Goal: Navigation & Orientation: Find specific page/section

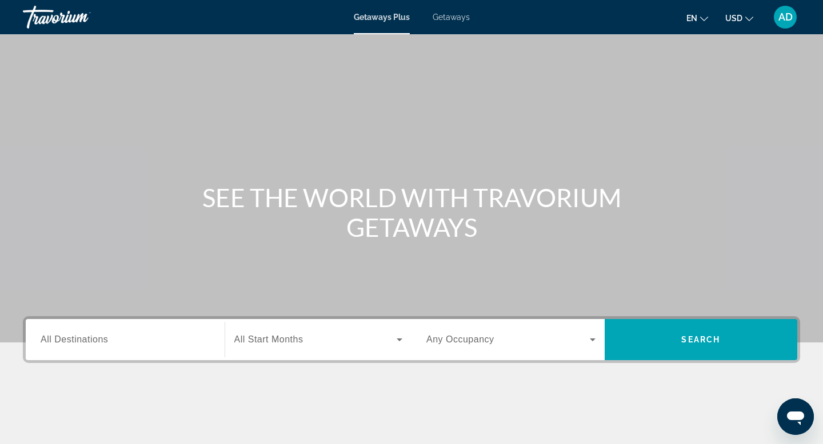
click at [783, 18] on span "AD" at bounding box center [785, 16] width 14 height 11
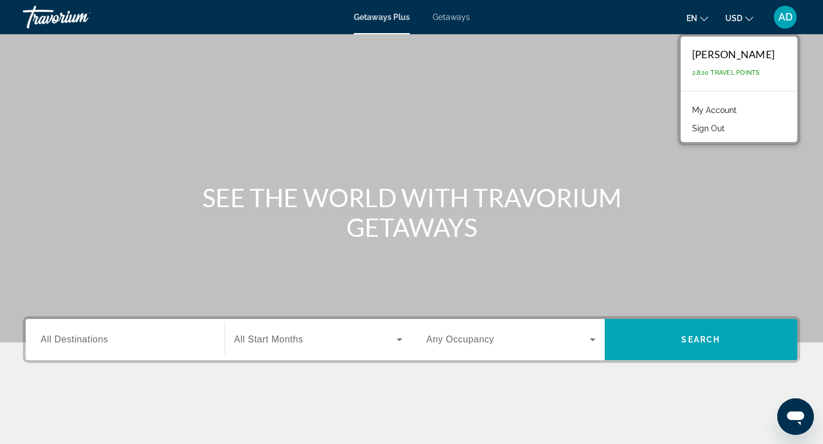
click at [730, 110] on link "My Account" at bounding box center [714, 110] width 56 height 15
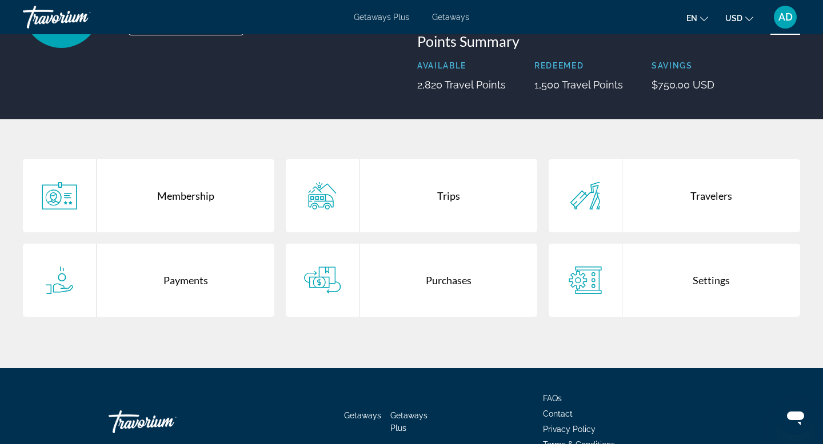
scroll to position [138, 0]
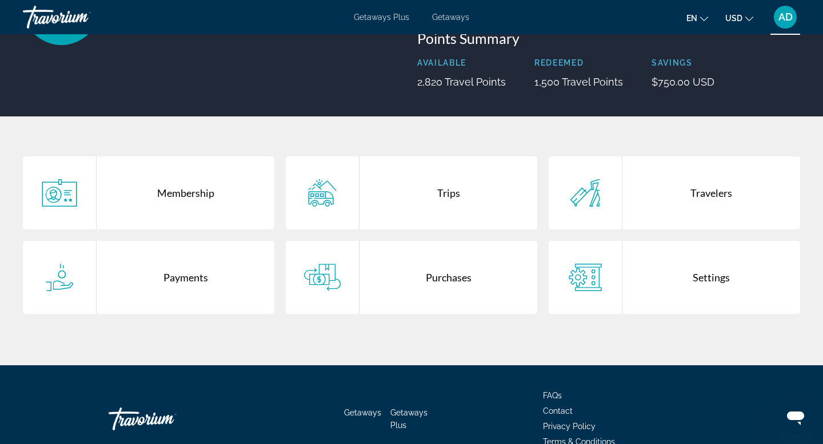
click at [444, 279] on div "Purchases" at bounding box center [448, 277] width 178 height 73
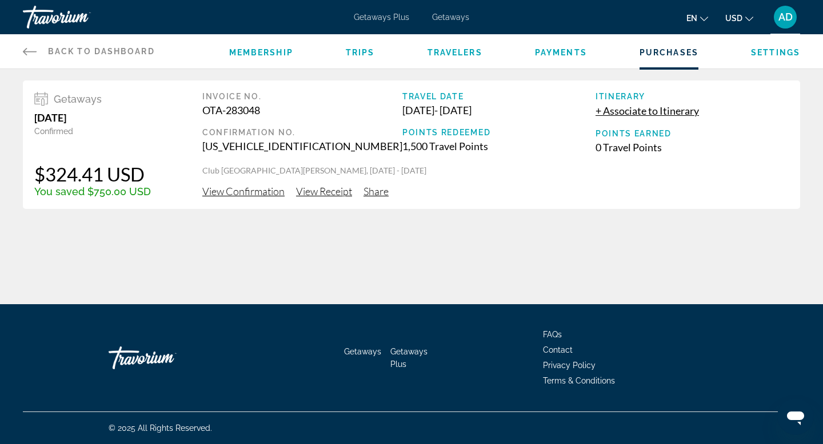
click at [25, 50] on icon "Main content" at bounding box center [30, 51] width 14 height 7
click at [26, 52] on icon "Main content" at bounding box center [30, 52] width 14 height 14
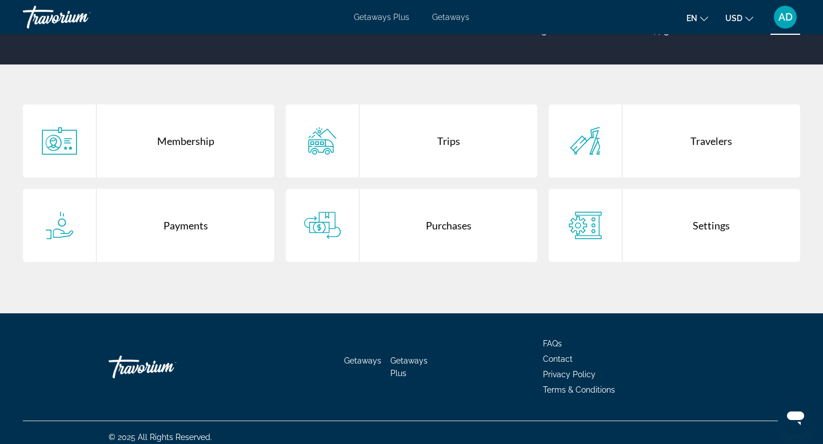
scroll to position [189, 0]
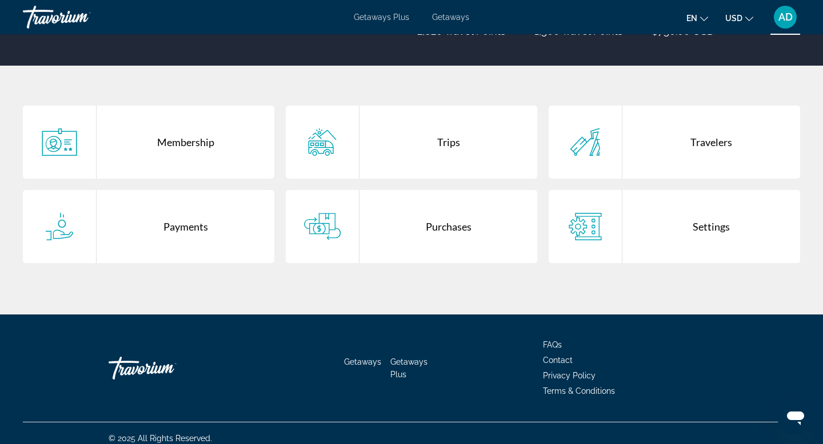
click at [435, 141] on div "Trips" at bounding box center [448, 142] width 178 height 73
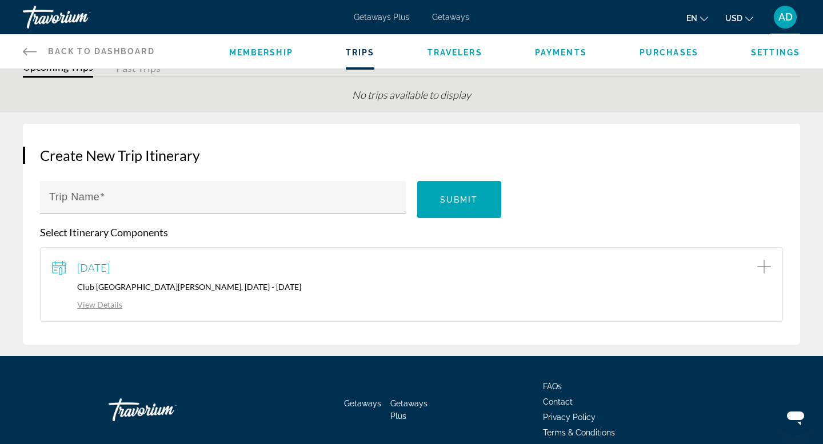
scroll to position [46, 0]
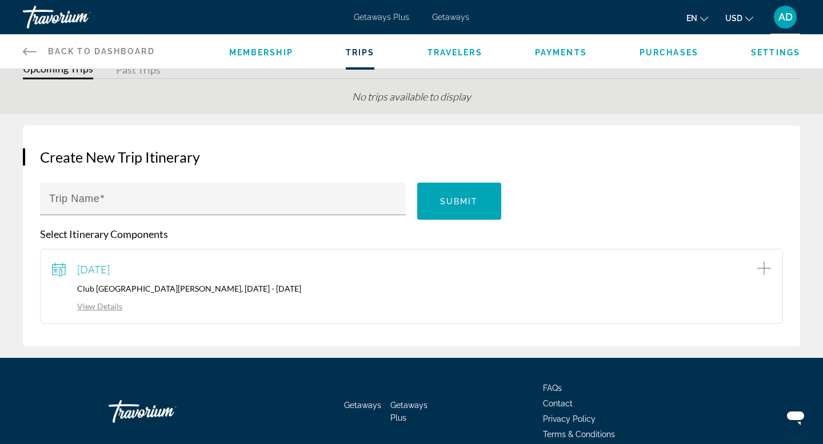
click at [26, 52] on icon "Main content" at bounding box center [30, 51] width 14 height 7
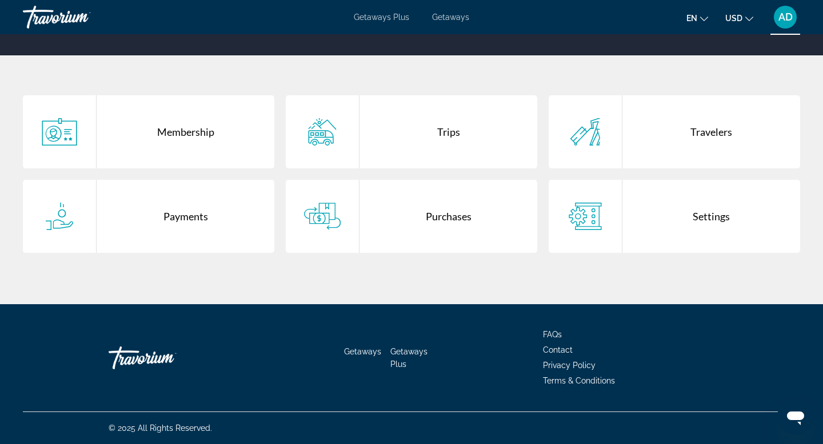
scroll to position [195, 0]
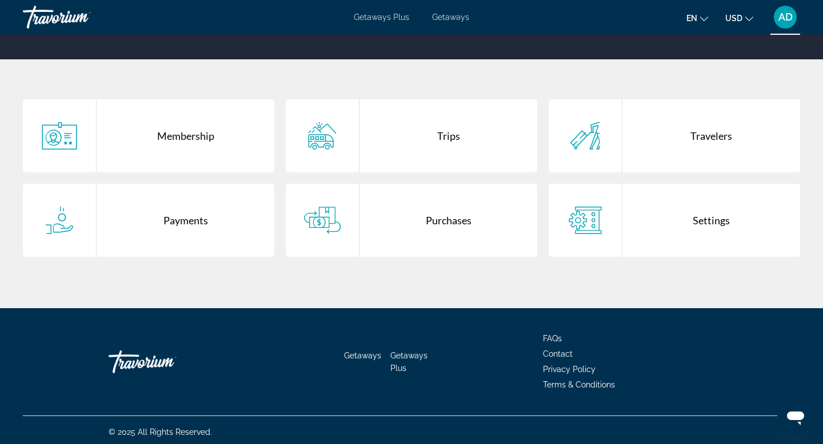
click at [185, 224] on div "Payments" at bounding box center [186, 220] width 178 height 73
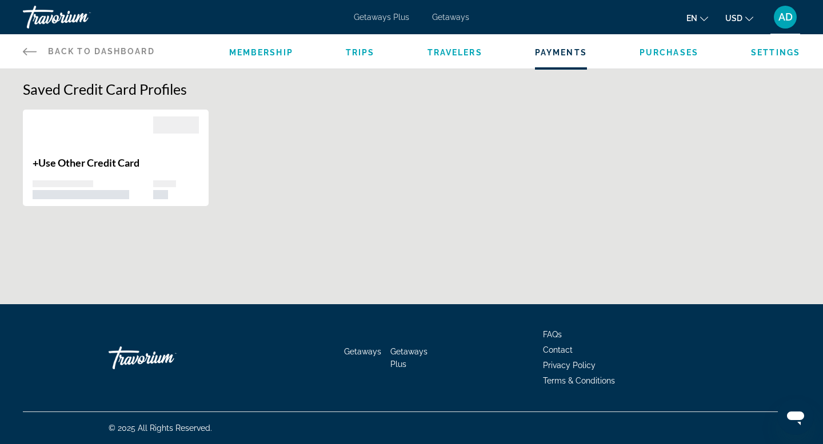
click at [29, 50] on icon "Main content" at bounding box center [30, 52] width 14 height 14
click at [25, 51] on icon "Main content" at bounding box center [30, 51] width 14 height 7
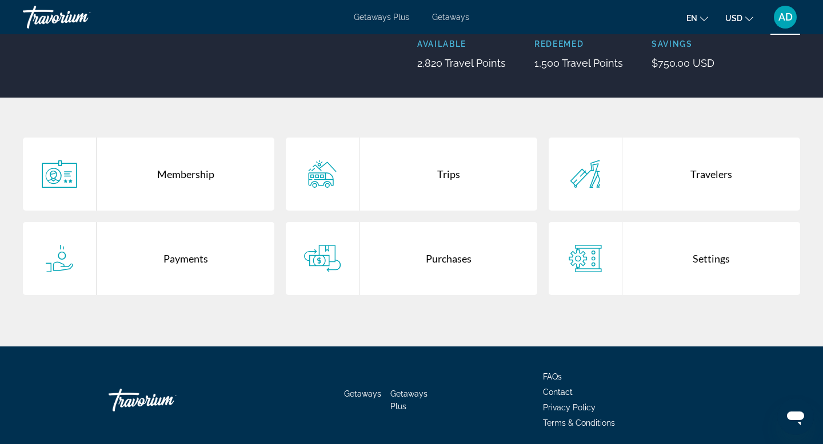
scroll to position [155, 0]
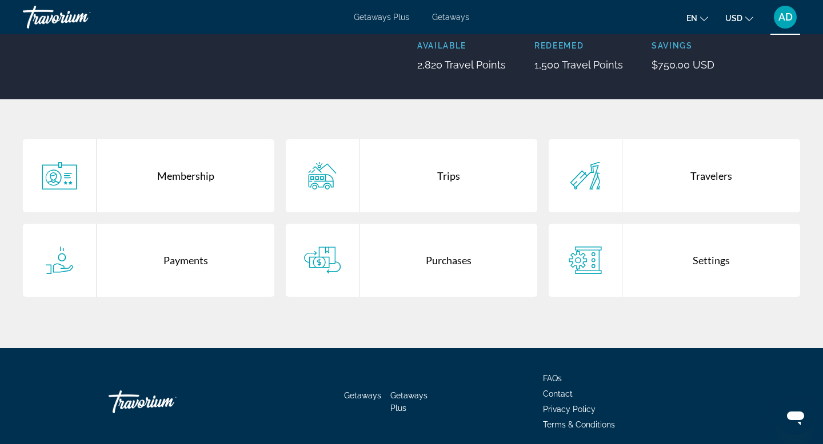
click at [654, 175] on div "Travelers" at bounding box center [711, 175] width 178 height 73
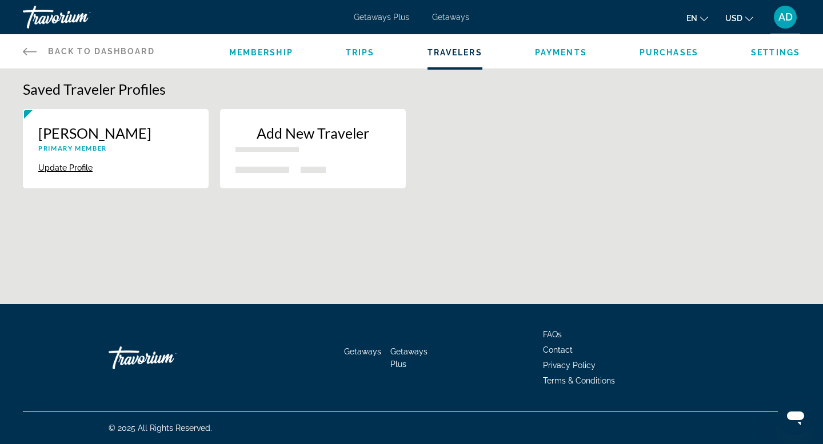
click at [30, 52] on icon "Main content" at bounding box center [30, 52] width 14 height 14
